Goal: Task Accomplishment & Management: Manage account settings

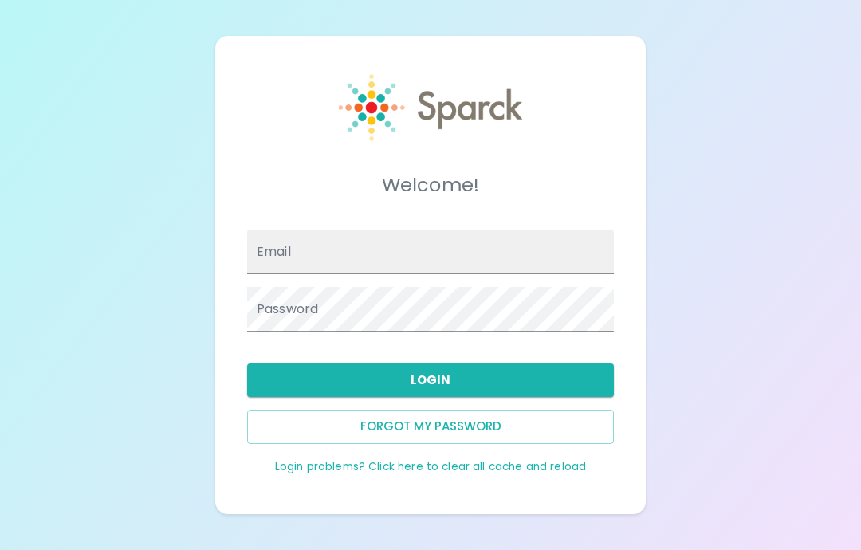
click at [568, 274] on input "Email" at bounding box center [430, 252] width 367 height 45
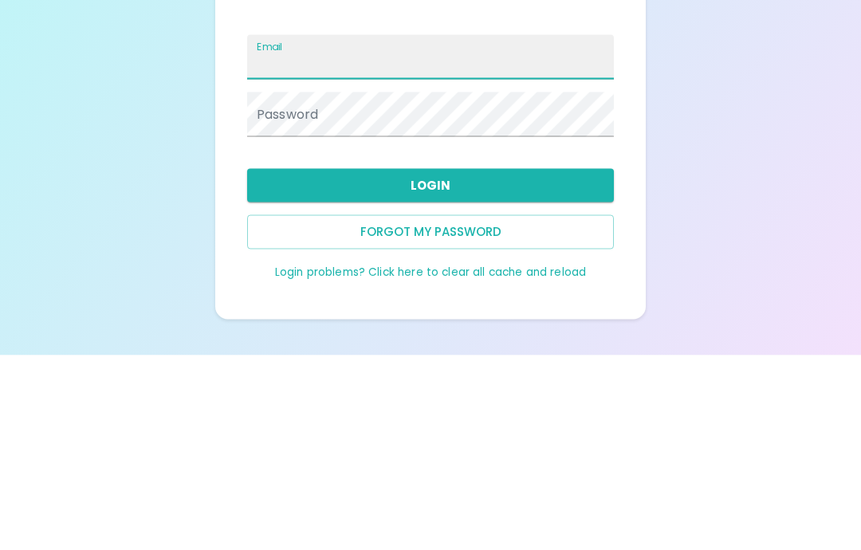
click at [757, 136] on div "Welcome! Email Password Login Forgot my password Login problems? Click here to …" at bounding box center [430, 275] width 861 height 550
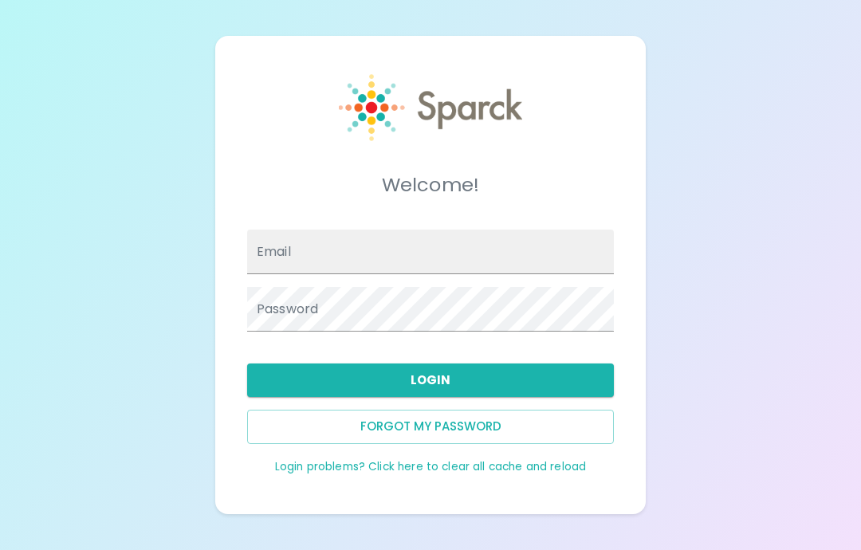
click at [757, 136] on div "Welcome! Email Password Login Forgot my password Login problems? Click here to …" at bounding box center [430, 275] width 861 height 550
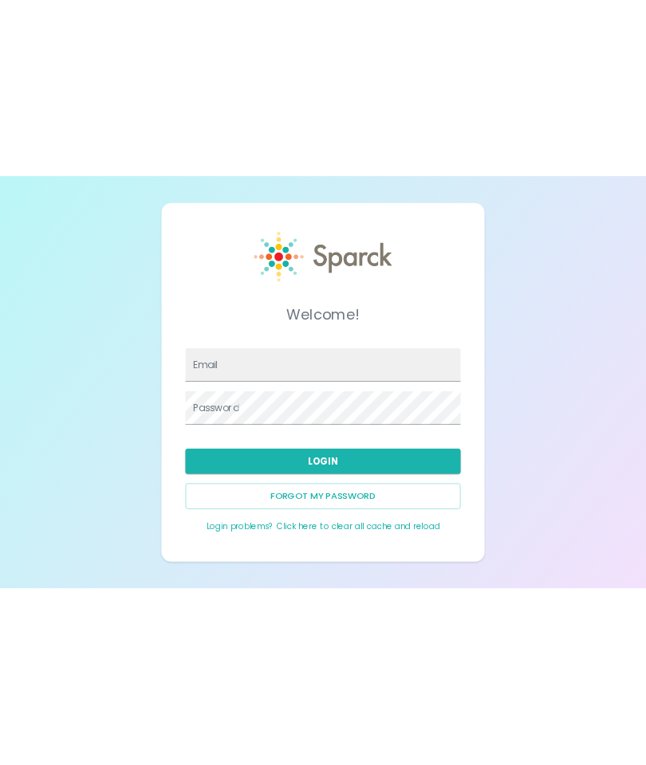
scroll to position [64, 0]
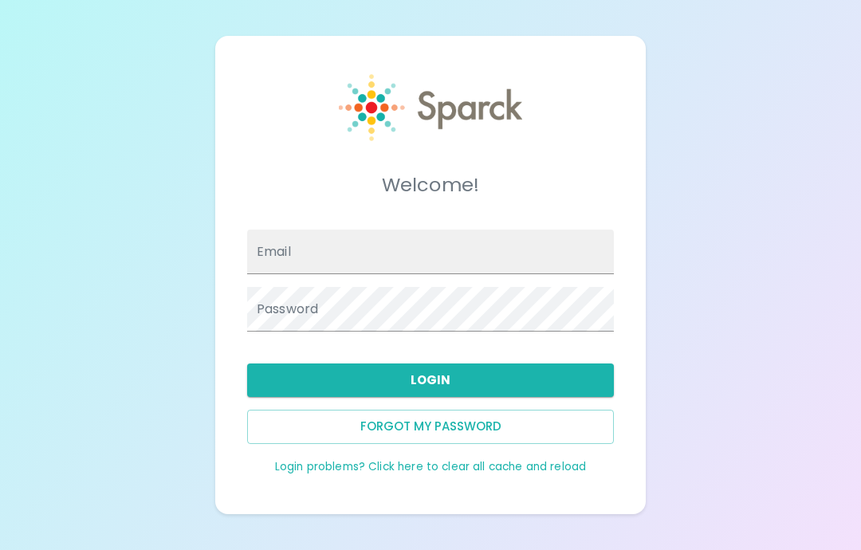
click at [344, 230] on input "Email" at bounding box center [430, 252] width 367 height 45
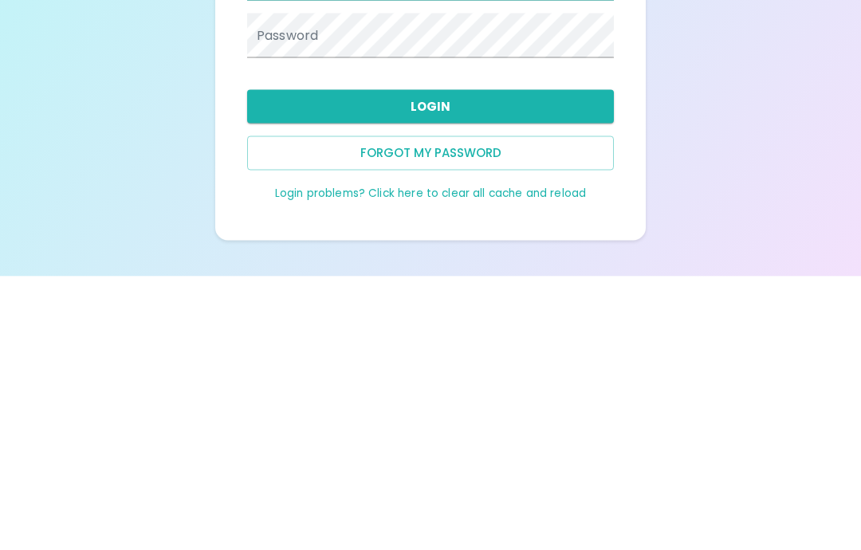
click at [491, 410] on button "Forgot my password" at bounding box center [430, 426] width 367 height 33
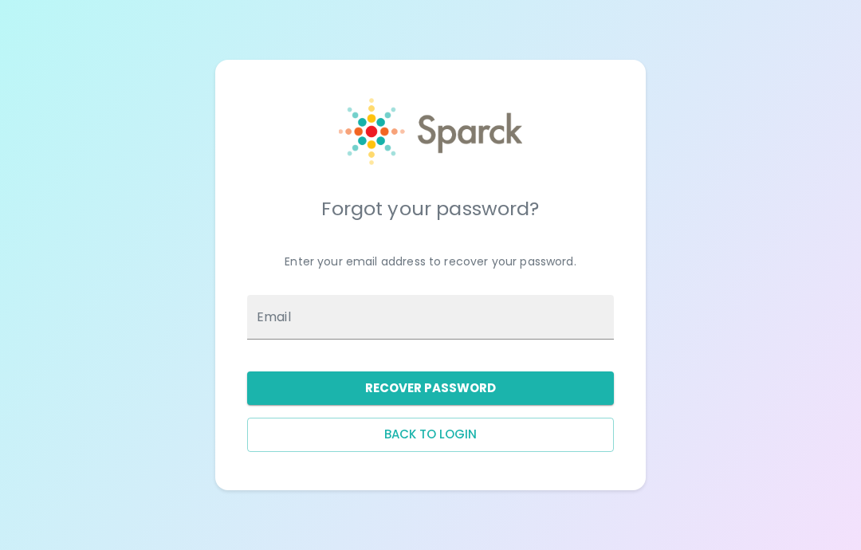
click at [433, 295] on input "Email" at bounding box center [430, 317] width 367 height 45
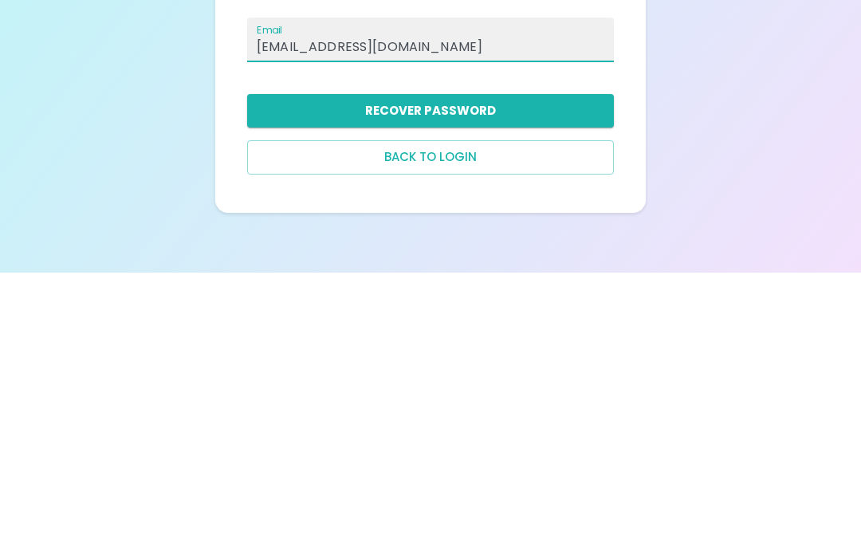
type input "allewis@theluxergroup.com"
click at [570, 371] on button "Recover Password" at bounding box center [430, 387] width 367 height 33
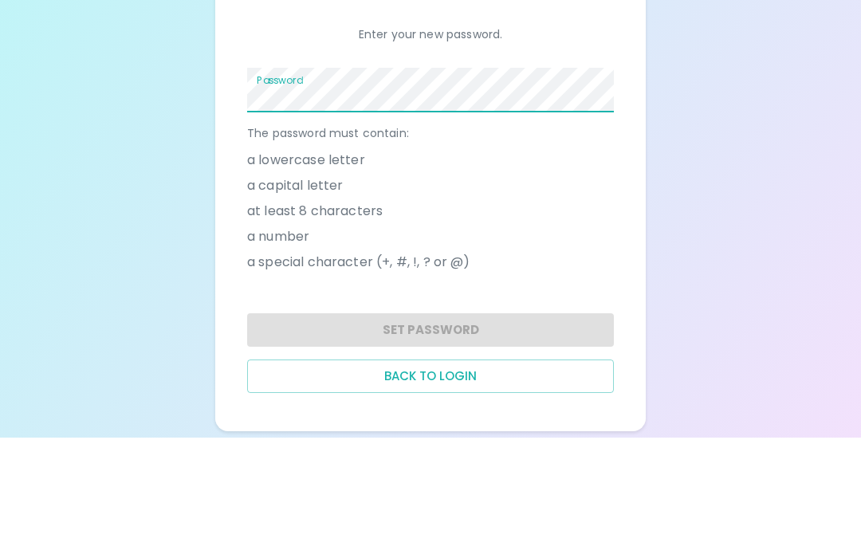
scroll to position [86, 0]
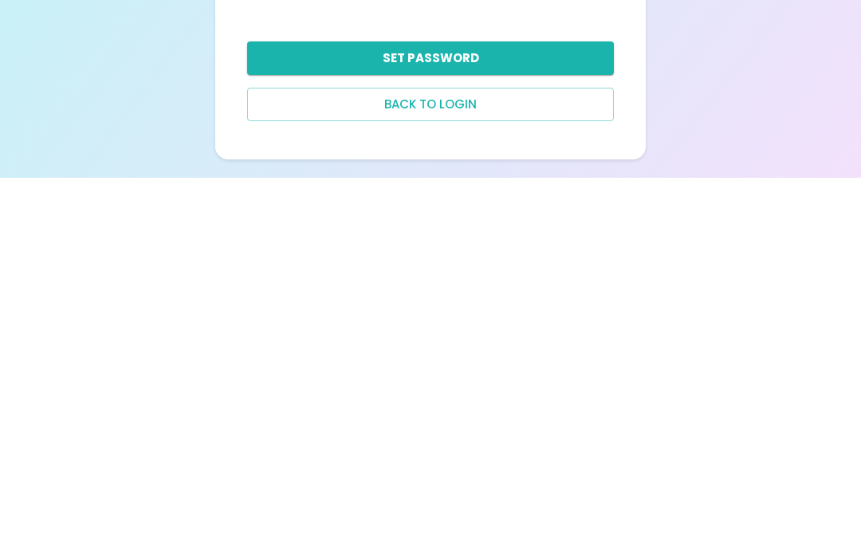
click at [577, 414] on button "Set Password" at bounding box center [430, 430] width 367 height 33
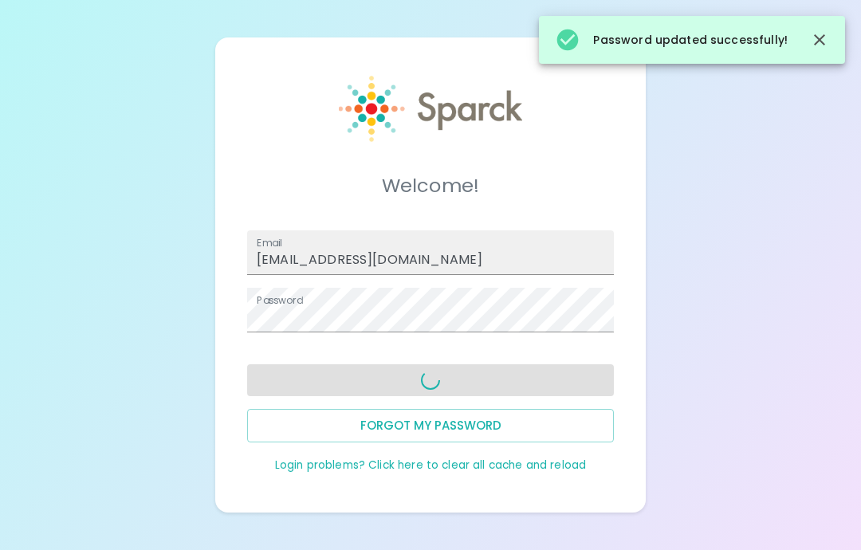
scroll to position [64, 0]
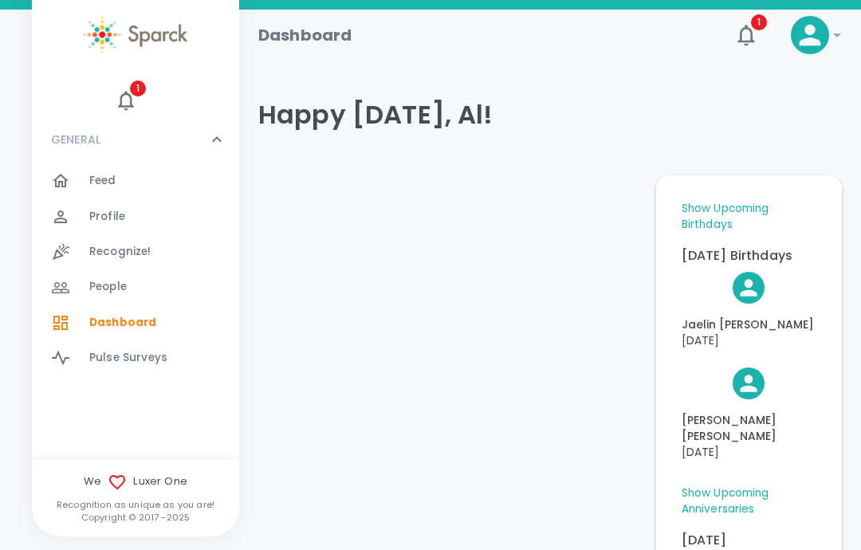
click at [734, 160] on div "Happy Wednesday, Al!" at bounding box center [543, 115] width 596 height 96
click at [143, 96] on span "1" at bounding box center [138, 88] width 16 height 16
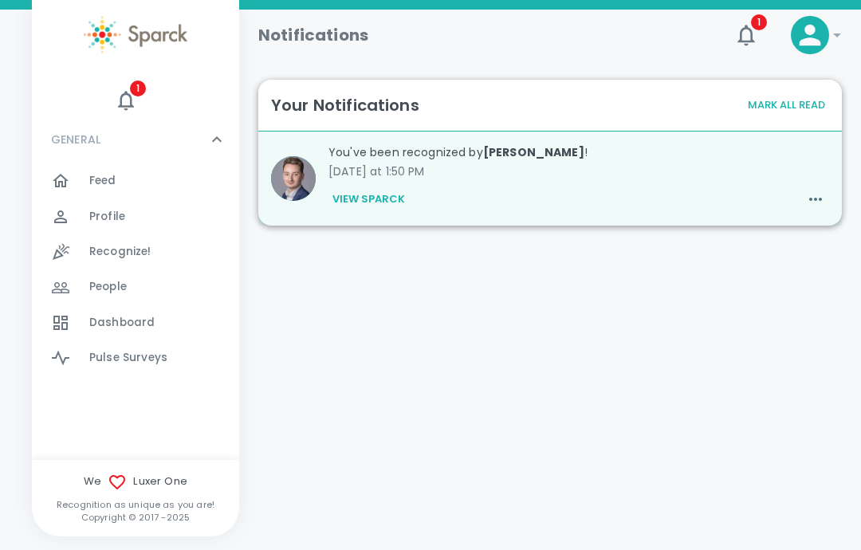
click at [388, 201] on button "View Sparck" at bounding box center [368, 199] width 80 height 27
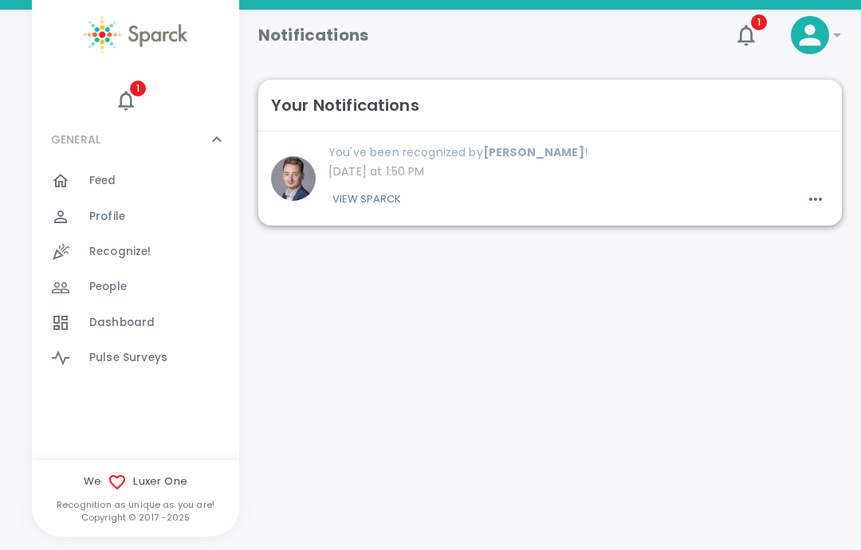
click at [814, 211] on button "button" at bounding box center [815, 199] width 27 height 27
click at [544, 254] on div at bounding box center [430, 275] width 861 height 550
click at [375, 203] on button "View Sparck" at bounding box center [366, 199] width 77 height 27
click at [525, 146] on b "Evyn Kremer" at bounding box center [533, 152] width 101 height 16
click at [295, 177] on img at bounding box center [293, 178] width 45 height 45
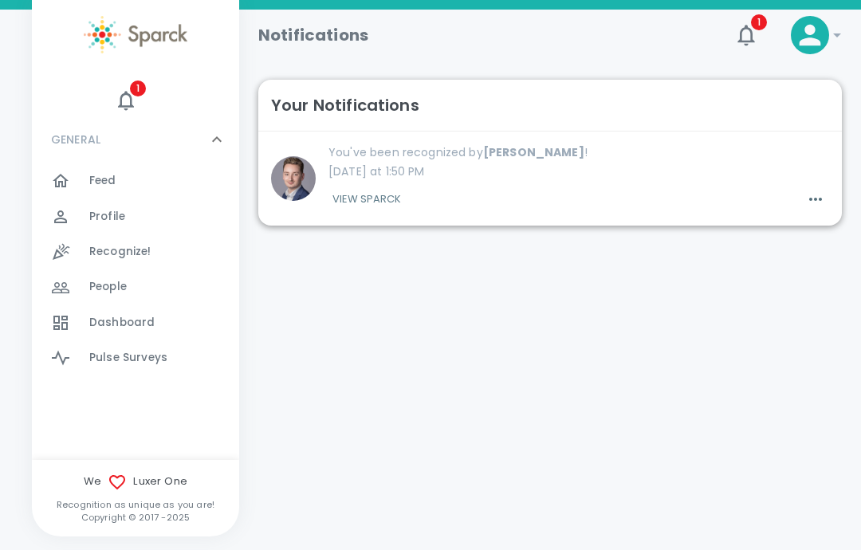
click at [839, 33] on icon at bounding box center [837, 35] width 8 height 4
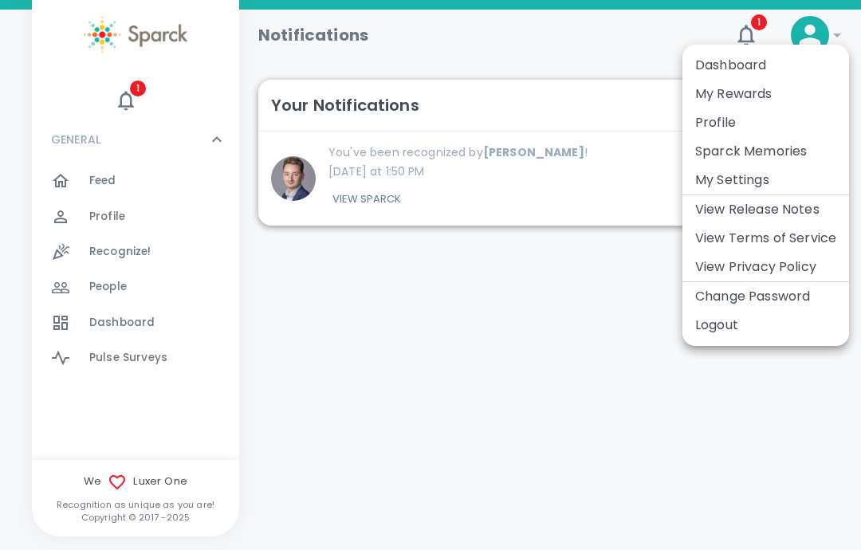
click at [744, 93] on li "My Rewards" at bounding box center [765, 94] width 167 height 29
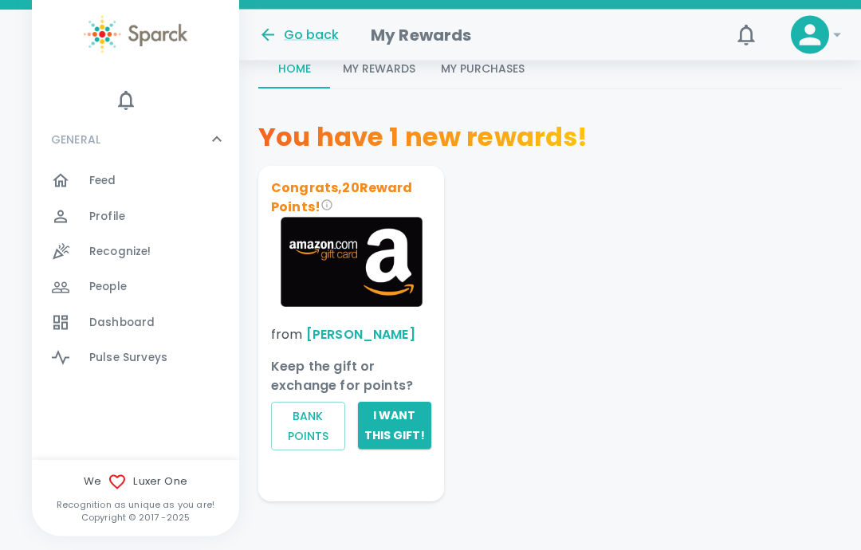
scroll to position [222, 0]
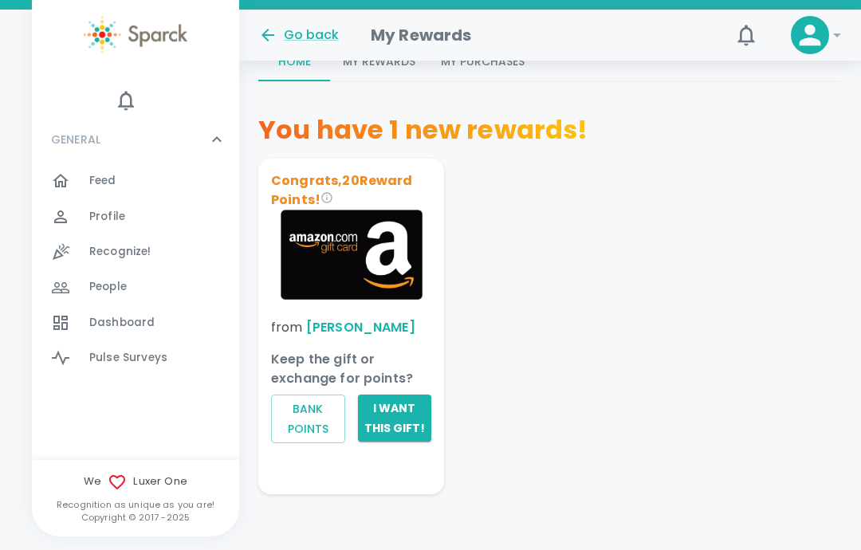
click at [394, 418] on button "I want this gift!" at bounding box center [395, 417] width 74 height 47
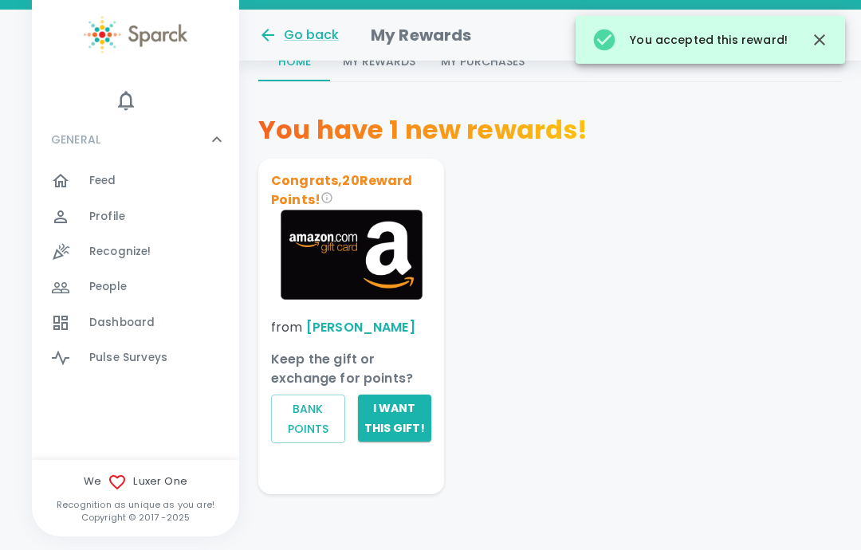
scroll to position [0, 0]
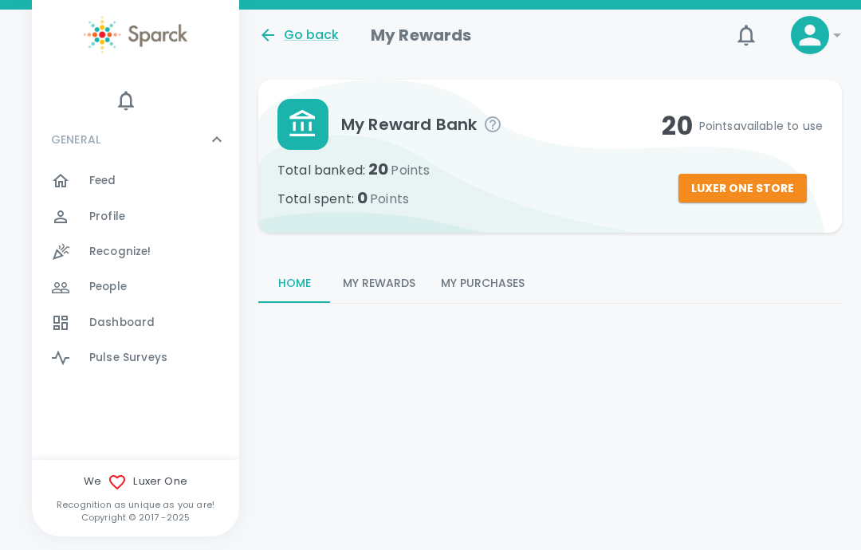
click at [607, 362] on main "My Reward Bank Total banked : 20 Points Total spent : 0 Points 20 Points availa…" at bounding box center [550, 192] width 622 height 364
click at [139, 217] on div "Profile 0" at bounding box center [164, 217] width 150 height 22
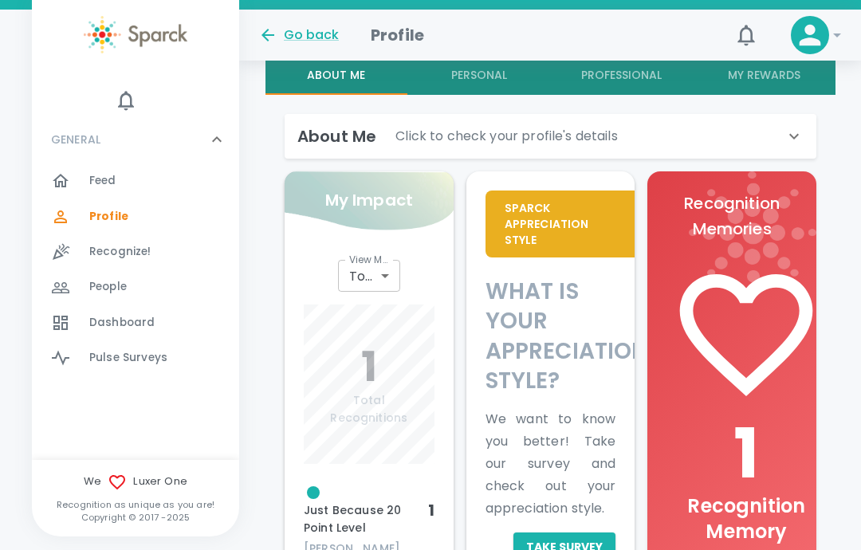
scroll to position [341, 0]
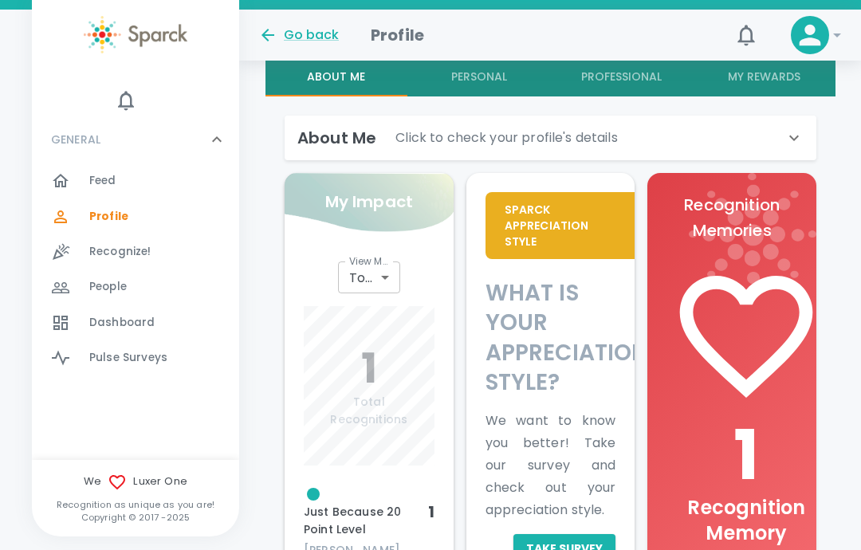
click at [480, 73] on button "Personal" at bounding box center [478, 77] width 143 height 38
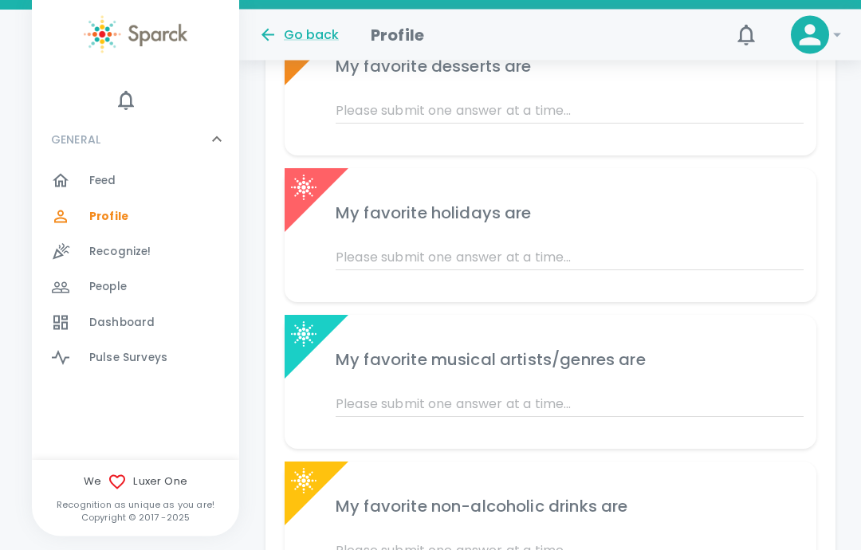
scroll to position [818, 0]
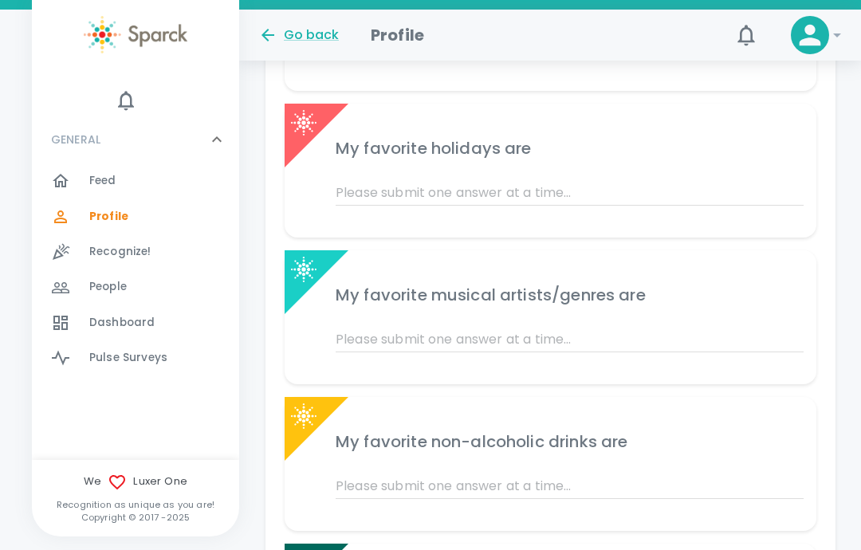
click at [853, 296] on div "Edit Al Lewis About Me Personal Professional My Rewards My favorite alcoholic d…" at bounding box center [550, 442] width 622 height 1973
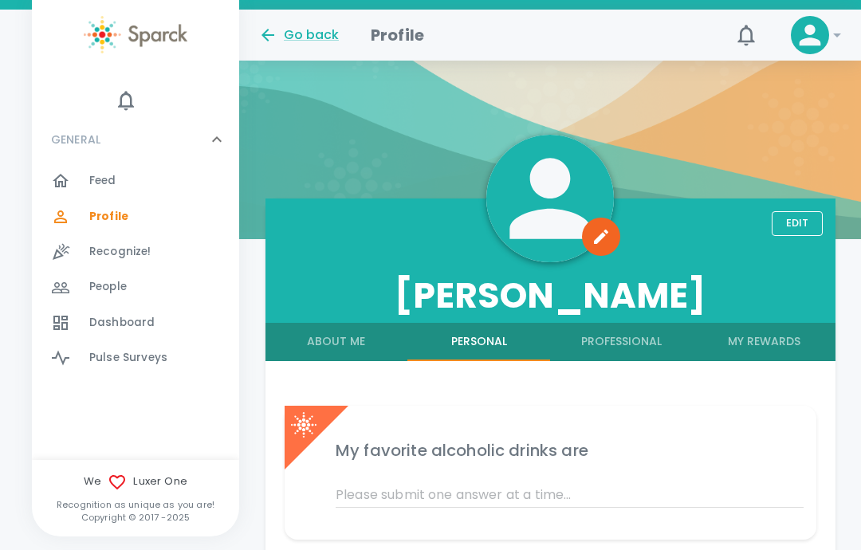
scroll to position [0, 0]
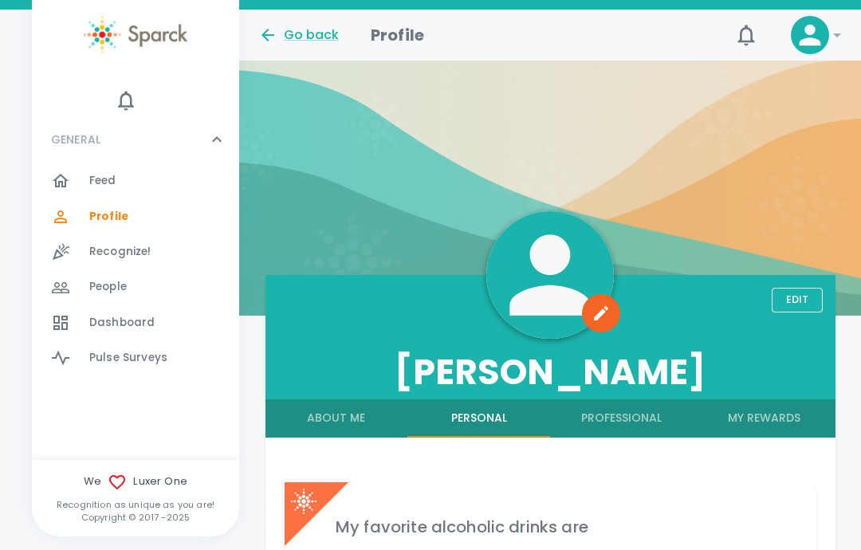
click at [768, 425] on button "My Rewards" at bounding box center [764, 418] width 143 height 38
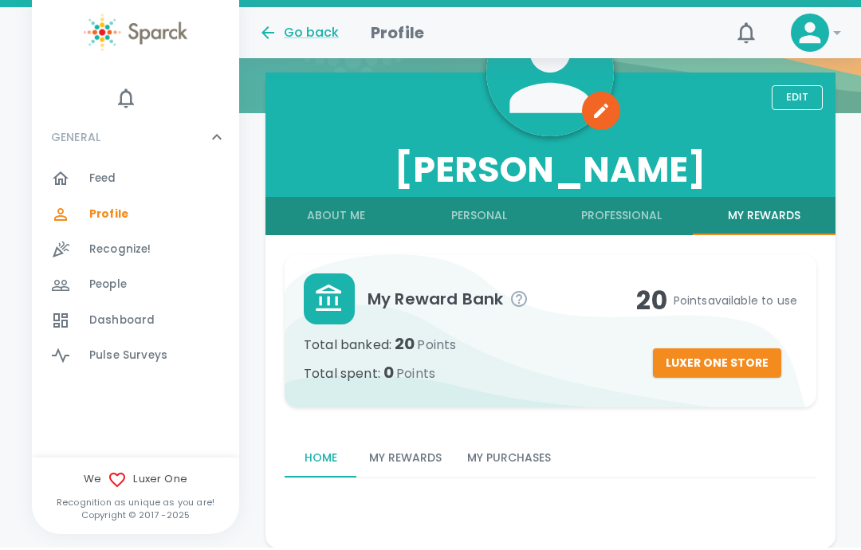
scroll to position [264, 0]
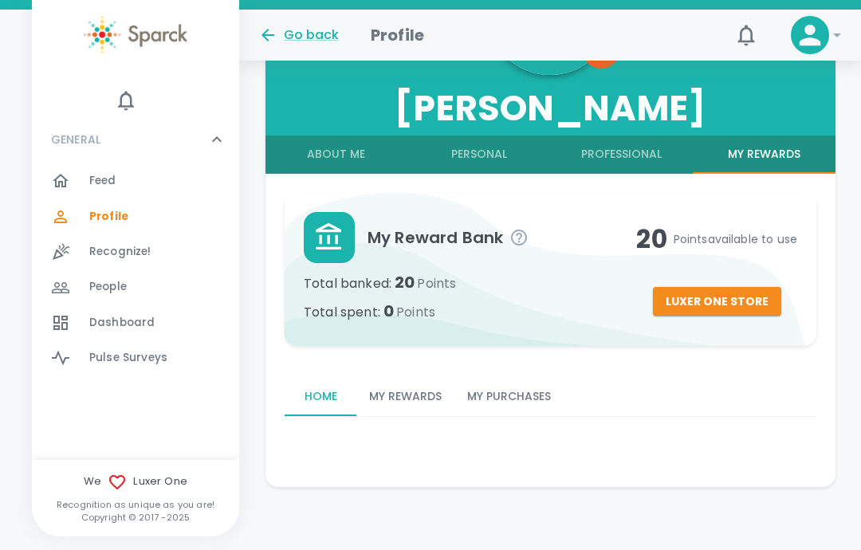
click at [115, 292] on span "People" at bounding box center [107, 287] width 37 height 16
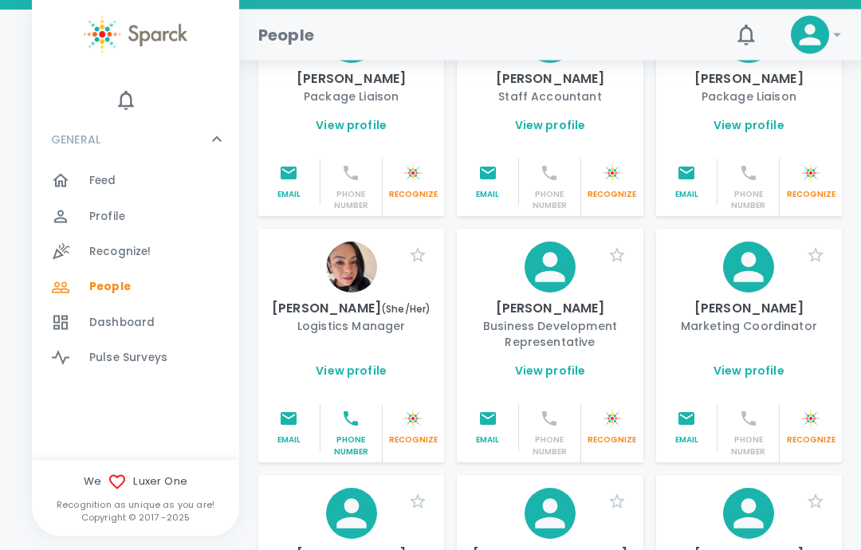
scroll to position [2526, 0]
